Goal: Transaction & Acquisition: Purchase product/service

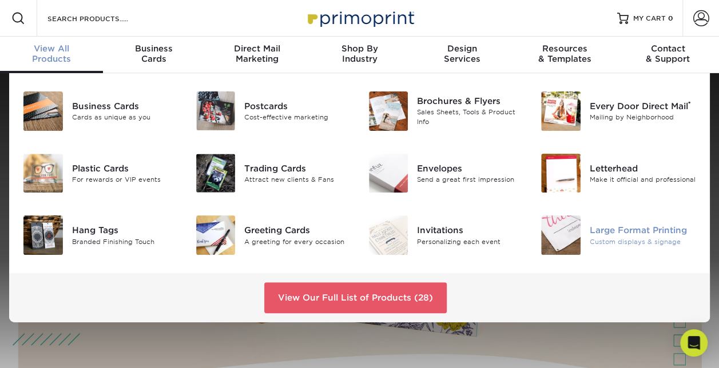
click at [608, 234] on div "Large Format Printing" at bounding box center [642, 230] width 106 height 13
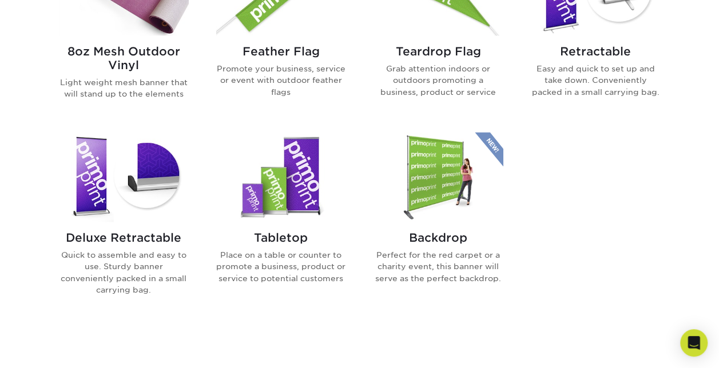
scroll to position [757, 0]
click at [129, 232] on h2 "Deluxe Retractable" at bounding box center [124, 237] width 130 height 14
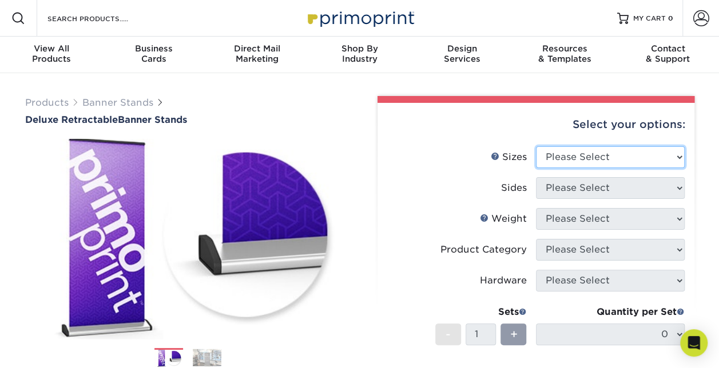
click at [574, 159] on select "Please Select 33" x 80"" at bounding box center [610, 157] width 149 height 22
select select "33.00x80.00"
click at [536, 146] on select "Please Select 33" x 80"" at bounding box center [610, 157] width 149 height 22
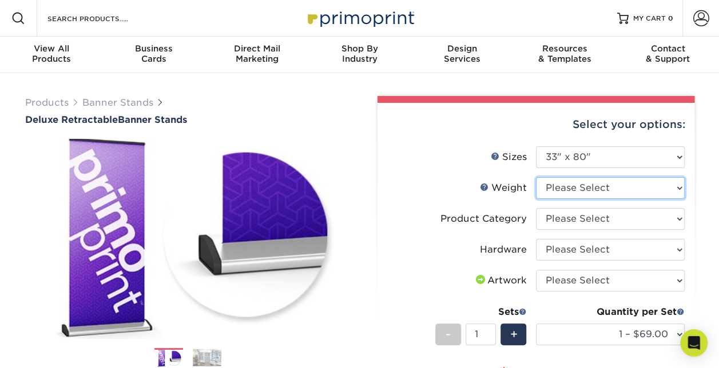
click at [573, 189] on select "Please Select 10MIL" at bounding box center [610, 188] width 149 height 22
select select "10MIL"
click at [536, 177] on select "Please Select 10MIL" at bounding box center [610, 188] width 149 height 22
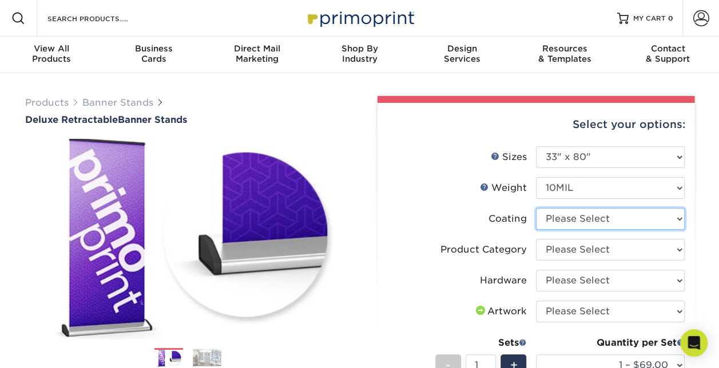
click at [579, 221] on select at bounding box center [610, 219] width 149 height 22
select select "3e7618de-abca-4bda-9f97-8b9129e913d8"
click at [536, 208] on select at bounding box center [610, 219] width 149 height 22
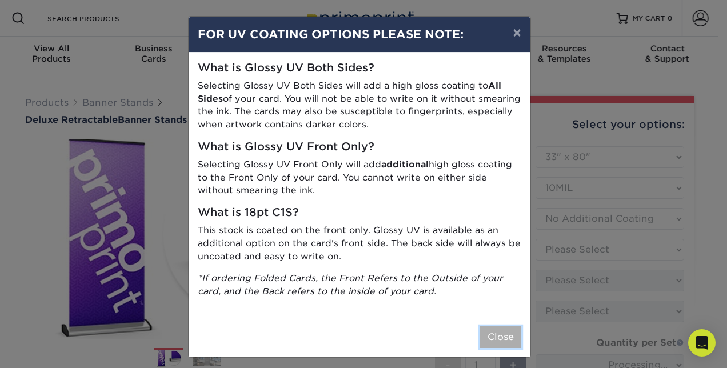
click at [499, 335] on button "Close" at bounding box center [500, 337] width 41 height 22
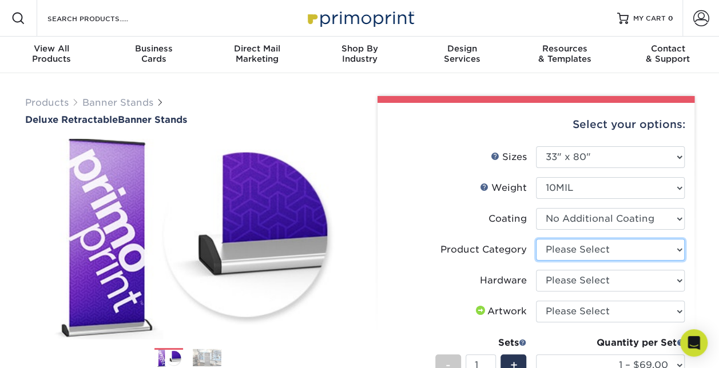
click at [561, 250] on select "Please Select Deluxe Retractable Banner Stand" at bounding box center [610, 250] width 149 height 22
select select "deb82e1f-94dd-4fc2-adc3-95272b6b1220"
click at [536, 239] on select "Please Select Deluxe Retractable Banner Stand" at bounding box center [610, 250] width 149 height 22
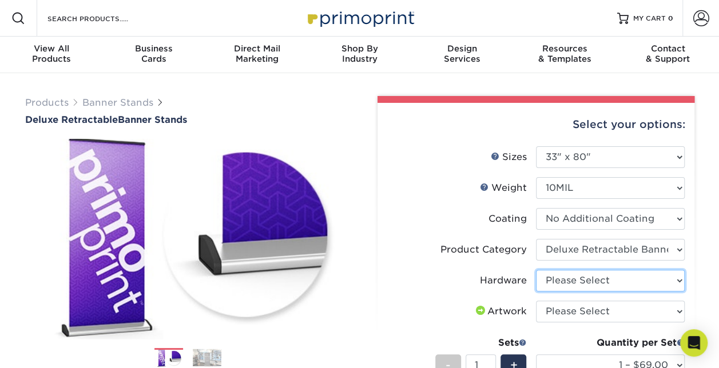
click at [572, 284] on select "Please Select Single-Sided Deluxe Retractable Banner Stand" at bounding box center [610, 281] width 149 height 22
select select "8f8ed3c6-8570-4dec-a260-1d9d29af8a30"
click at [536, 270] on select "Please Select Single-Sided Deluxe Retractable Banner Stand" at bounding box center [610, 281] width 149 height 22
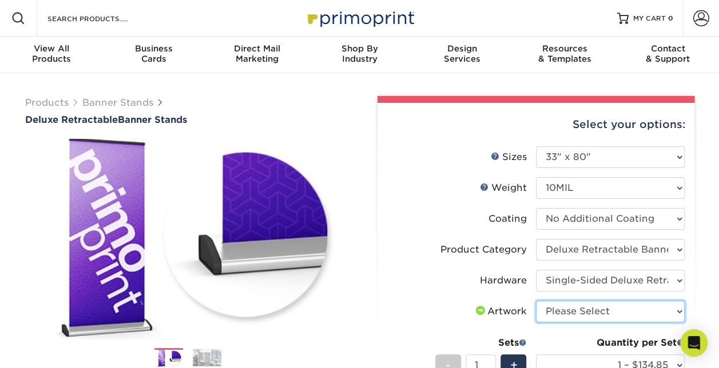
click at [576, 317] on select "Please Select I will upload files I need a design - $50" at bounding box center [610, 312] width 149 height 22
select select "upload"
click at [536, 301] on select "Please Select I will upload files I need a design - $50" at bounding box center [610, 312] width 149 height 22
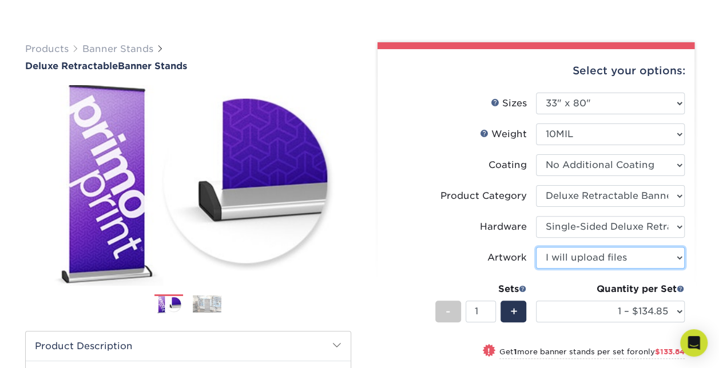
scroll to position [73, 0]
